Goal: Task Accomplishment & Management: Use online tool/utility

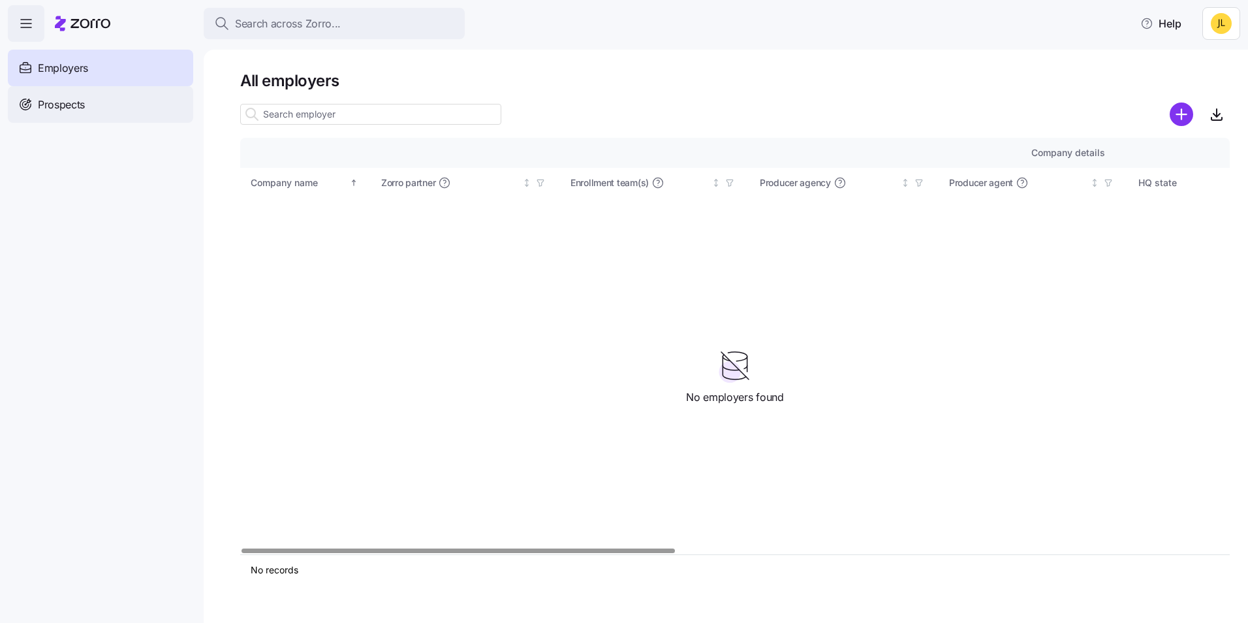
click at [112, 106] on div "Prospects" at bounding box center [100, 104] width 185 height 37
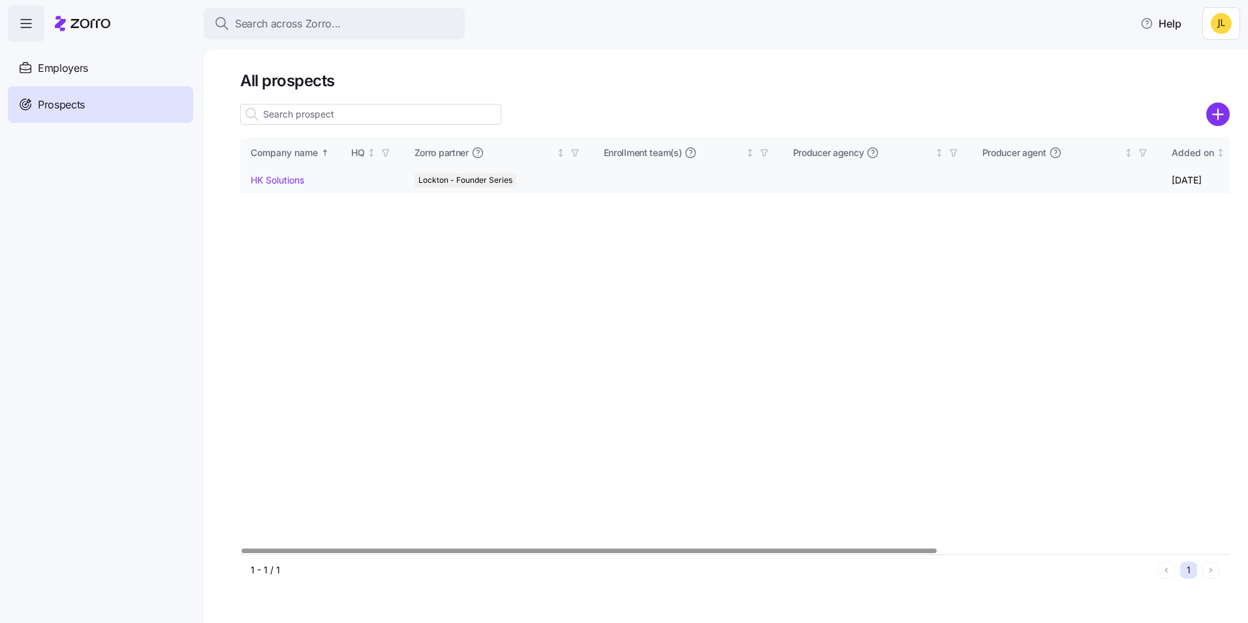
click at [280, 177] on link "HK Solutions" at bounding box center [278, 179] width 54 height 11
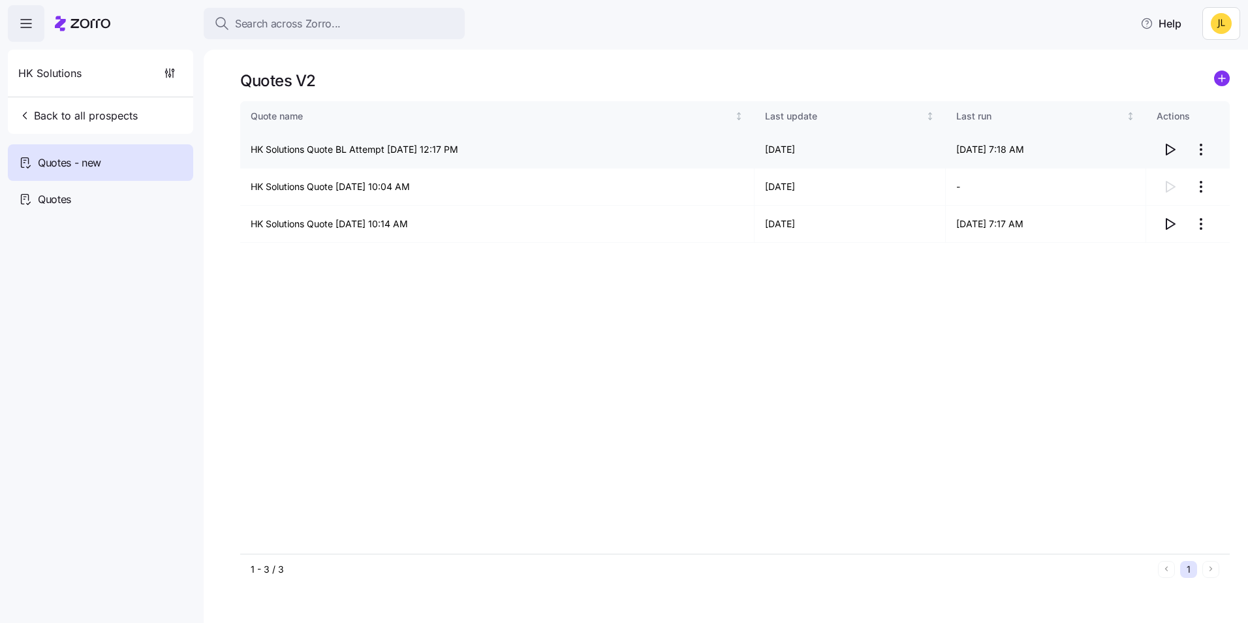
click at [1169, 149] on icon "button" at bounding box center [1170, 150] width 16 height 16
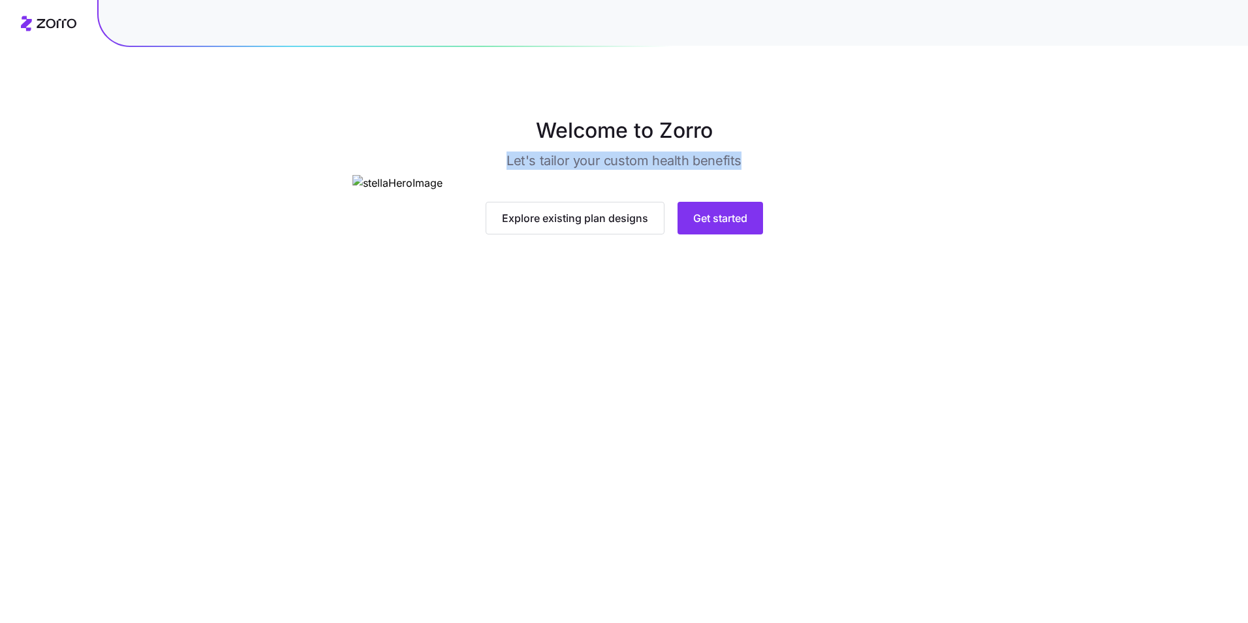
drag, startPoint x: 927, startPoint y: 136, endPoint x: 1029, endPoint y: 221, distance: 132.6
click at [1029, 221] on div "Welcome to Zorro Let's tailor your custom health benefits Explore existing plan…" at bounding box center [624, 174] width 1248 height 119
